Goal: Information Seeking & Learning: Find specific fact

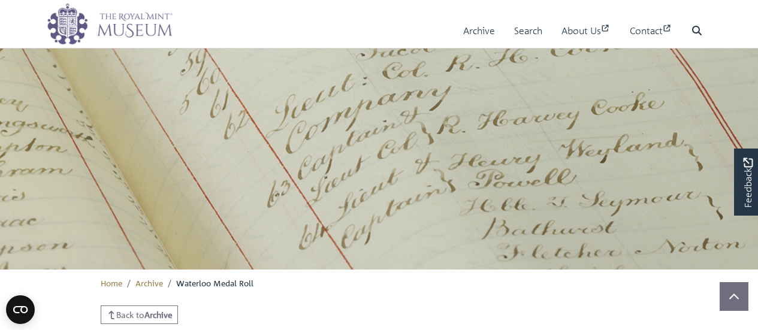
scroll to position [428, 0]
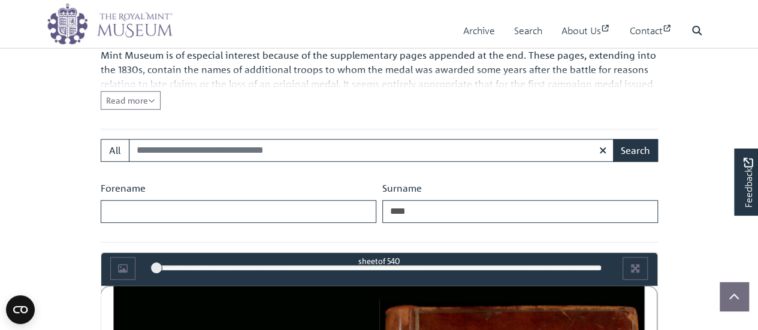
type input "****"
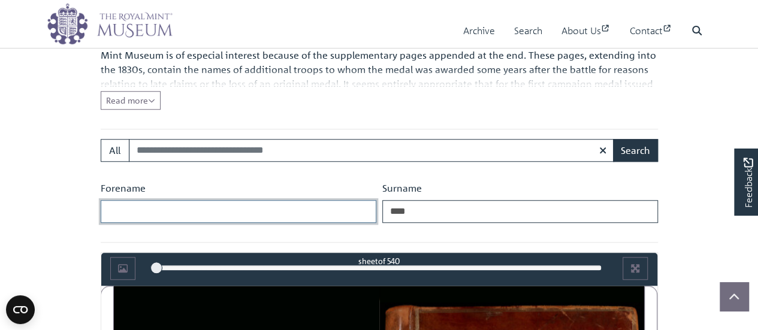
click at [307, 216] on input "Forename" at bounding box center [239, 211] width 276 height 23
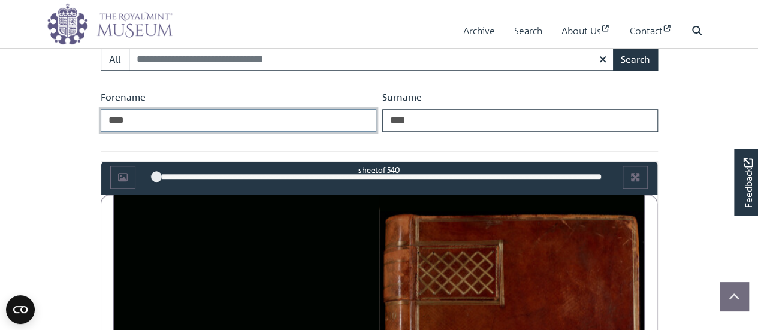
scroll to position [528, 0]
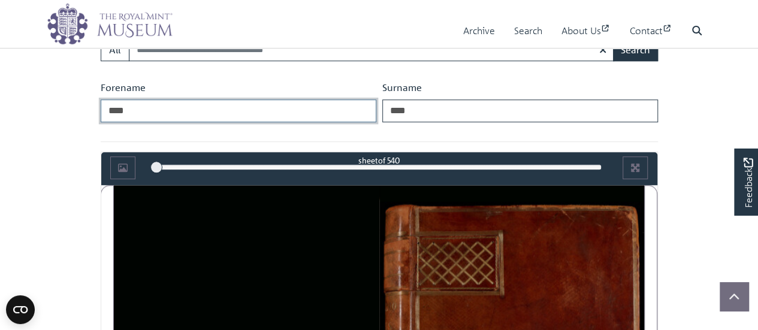
type input "****"
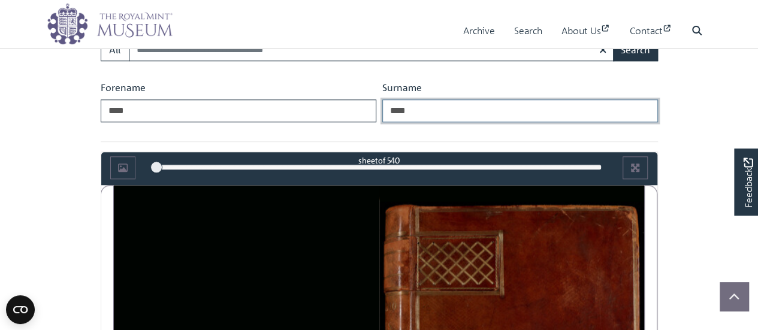
click at [501, 112] on input "****" at bounding box center [520, 110] width 276 height 23
click at [613, 38] on button "Search" at bounding box center [635, 49] width 45 height 23
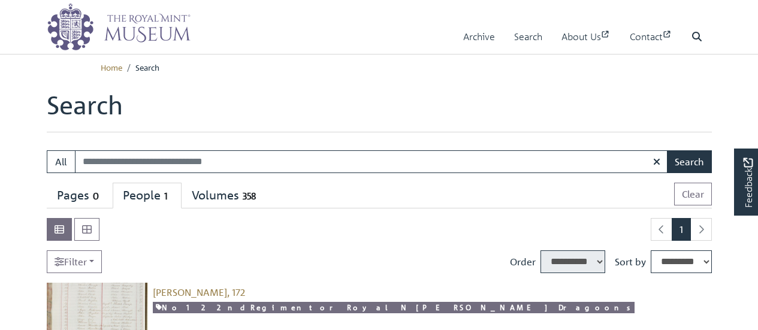
select select "****"
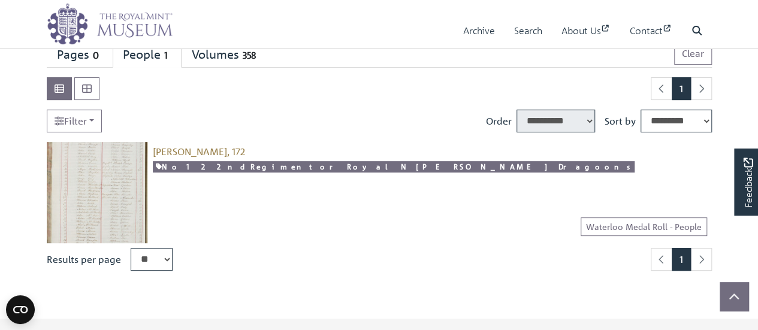
scroll to position [140, 0]
click at [182, 150] on span "Judd, John, 172" at bounding box center [199, 152] width 92 height 12
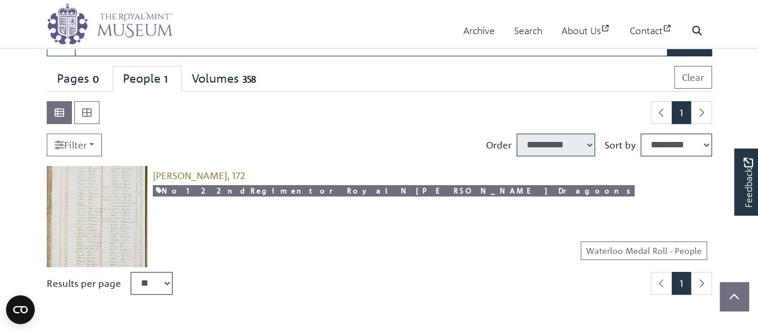
scroll to position [117, 0]
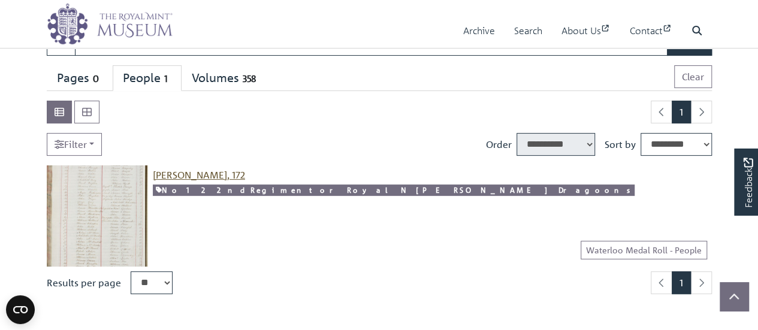
click at [204, 171] on span "[PERSON_NAME], 172" at bounding box center [199, 175] width 92 height 12
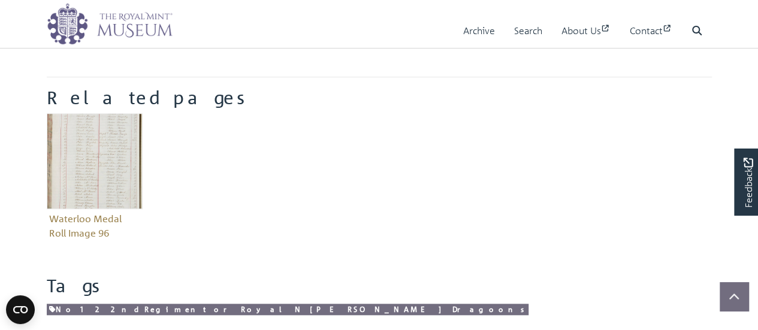
scroll to position [442, 0]
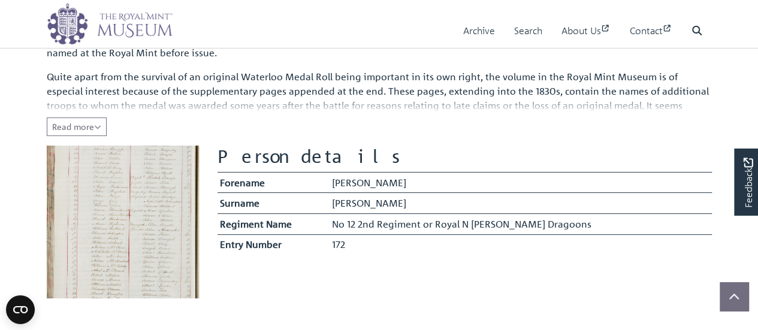
click at [116, 192] on img at bounding box center [123, 222] width 153 height 153
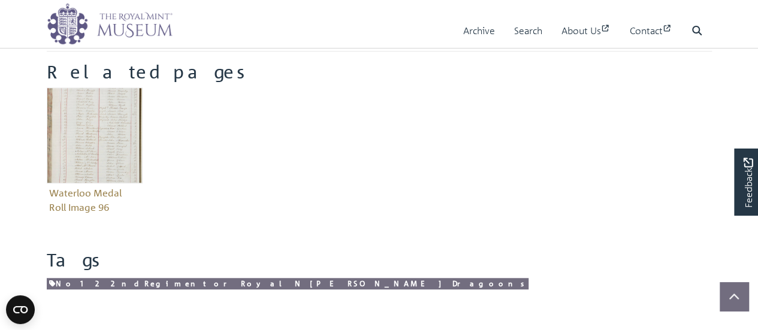
scroll to position [488, 0]
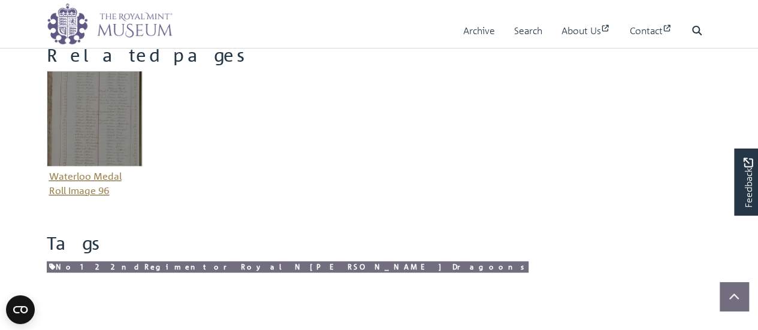
click at [110, 149] on img "Item related to this entity" at bounding box center [95, 119] width 96 height 96
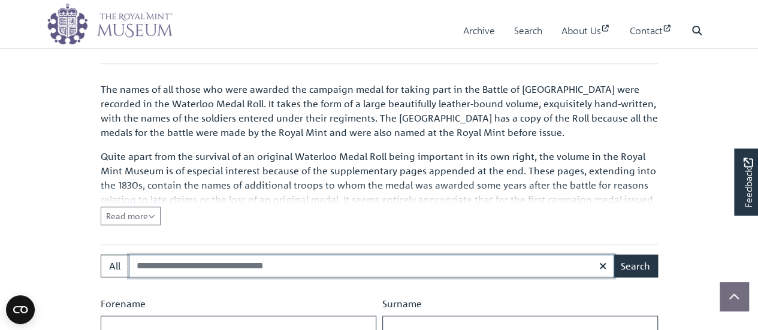
scroll to position [355, 0]
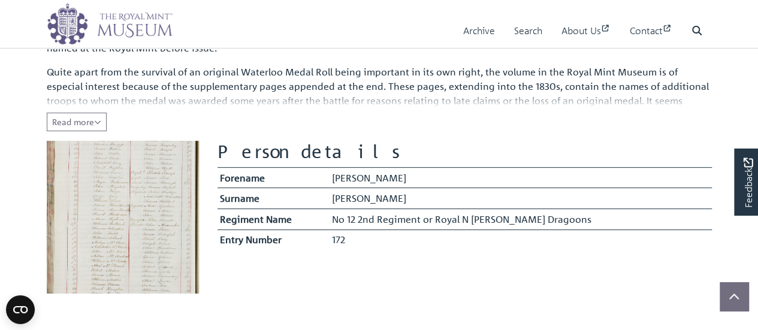
scroll to position [192, 0]
drag, startPoint x: 345, startPoint y: 214, endPoint x: 592, endPoint y: 218, distance: 247.4
click at [592, 218] on tr "Regiment Name No 12 2nd Regiment or Royal N [PERSON_NAME] Dragoons" at bounding box center [464, 217] width 494 height 21
click at [381, 214] on td "No 12 2nd Regiment or Royal N Britt Dragoons" at bounding box center [520, 217] width 382 height 21
drag, startPoint x: 377, startPoint y: 213, endPoint x: 559, endPoint y: 214, distance: 181.5
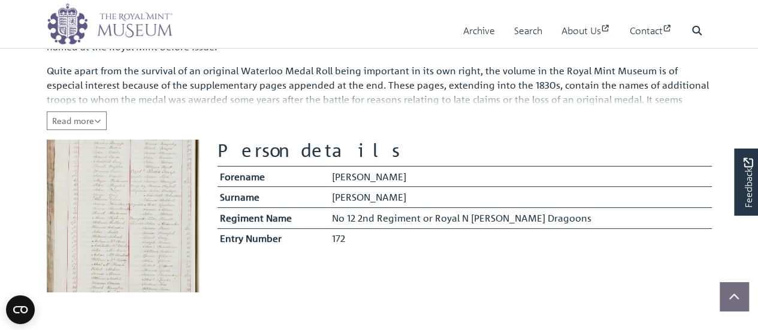
click at [559, 214] on td "No 12 2nd Regiment or Royal N Britt Dragoons" at bounding box center [520, 217] width 382 height 21
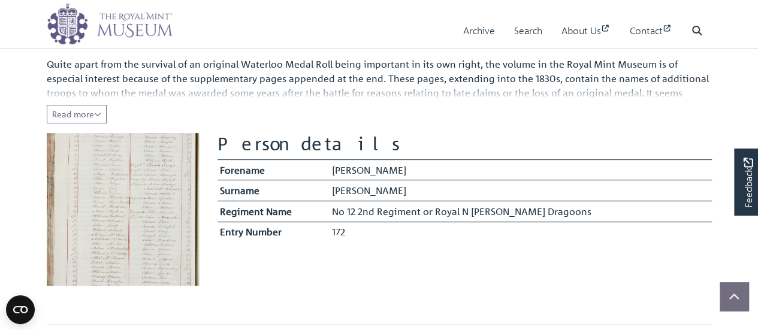
scroll to position [199, 0]
click at [468, 110] on div "The names of all those who were awarded the campaign medal for taking part in t…" at bounding box center [379, 51] width 665 height 143
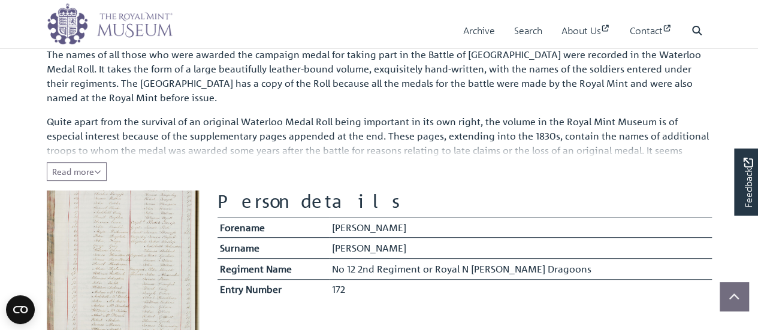
scroll to position [140, 0]
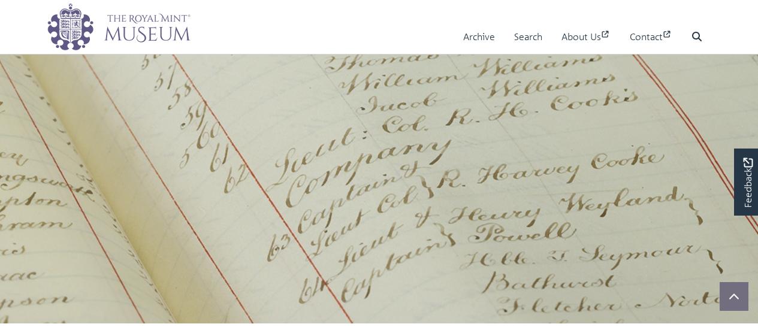
scroll to position [407, 0]
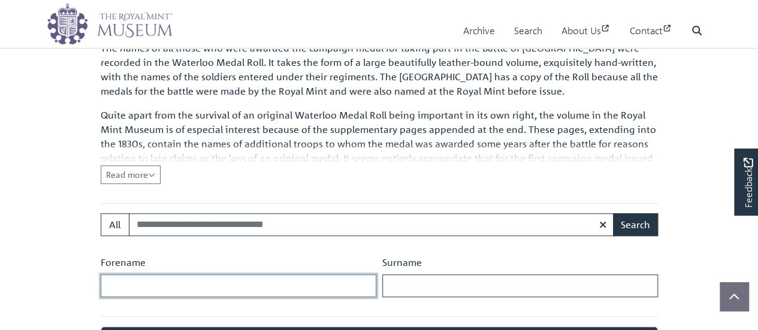
click at [170, 274] on input "Forename" at bounding box center [239, 285] width 276 height 23
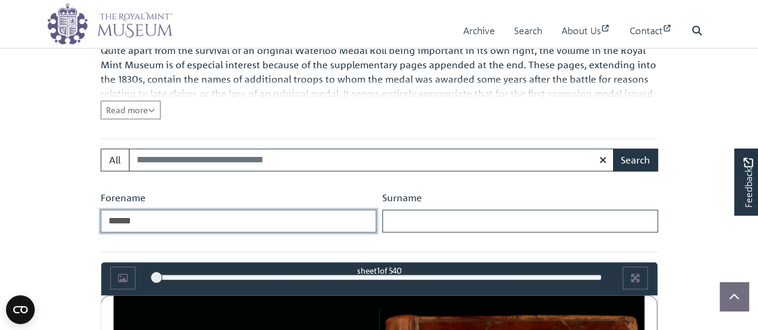
type input "******"
click at [404, 213] on input "Surname" at bounding box center [520, 221] width 276 height 23
type input "****"
click at [613, 149] on button "Search" at bounding box center [635, 160] width 45 height 23
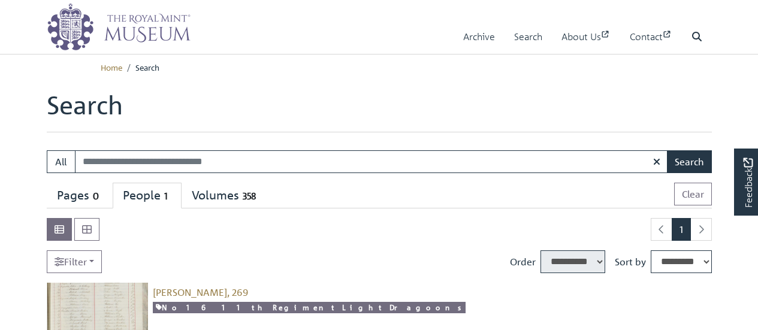
select select "****"
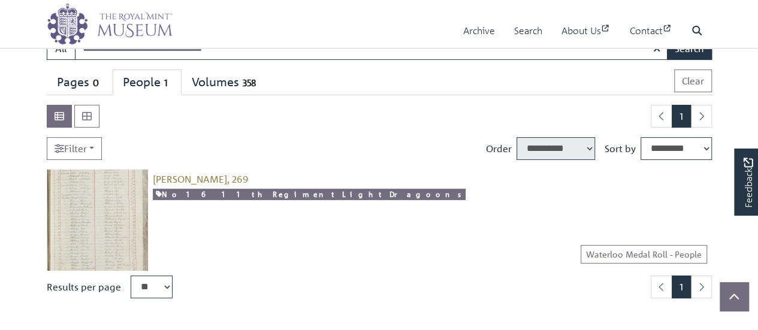
scroll to position [141, 0]
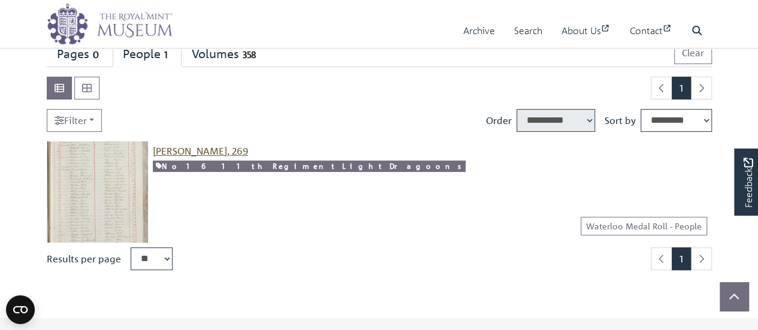
click at [213, 153] on span "[PERSON_NAME], 269" at bounding box center [200, 151] width 95 height 12
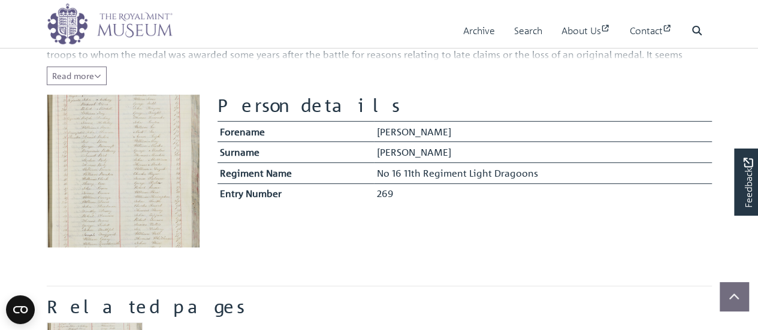
scroll to position [237, 0]
